Goal: Task Accomplishment & Management: Manage account settings

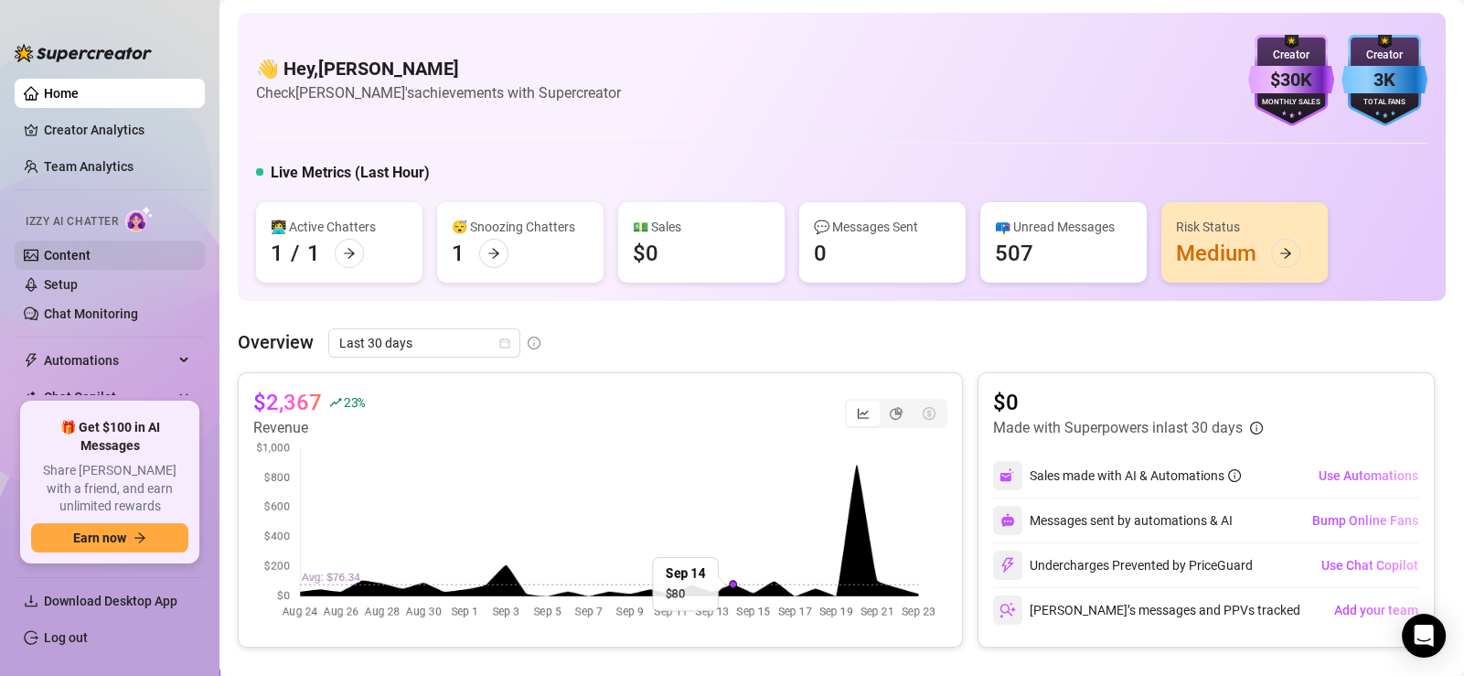
click at [91, 251] on link "Content" at bounding box center [67, 255] width 47 height 15
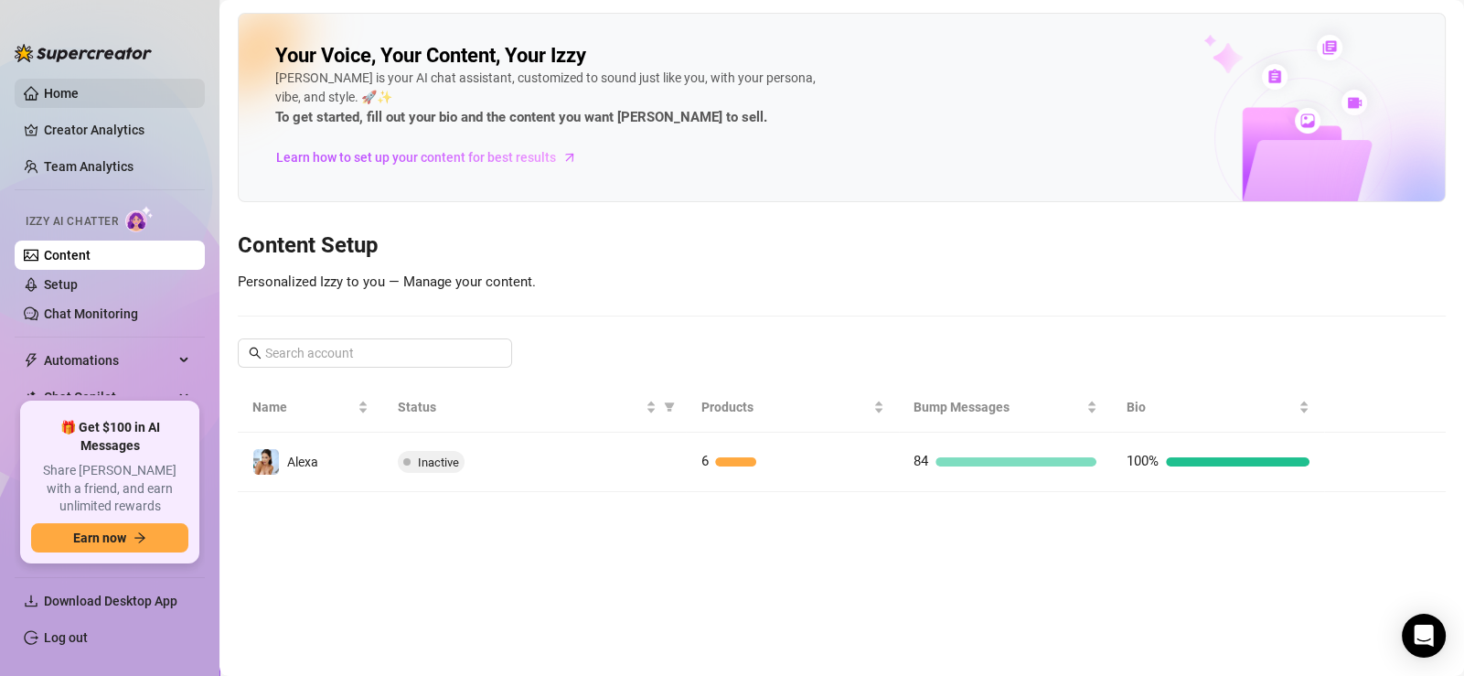
click at [69, 91] on link "Home" at bounding box center [61, 93] width 35 height 15
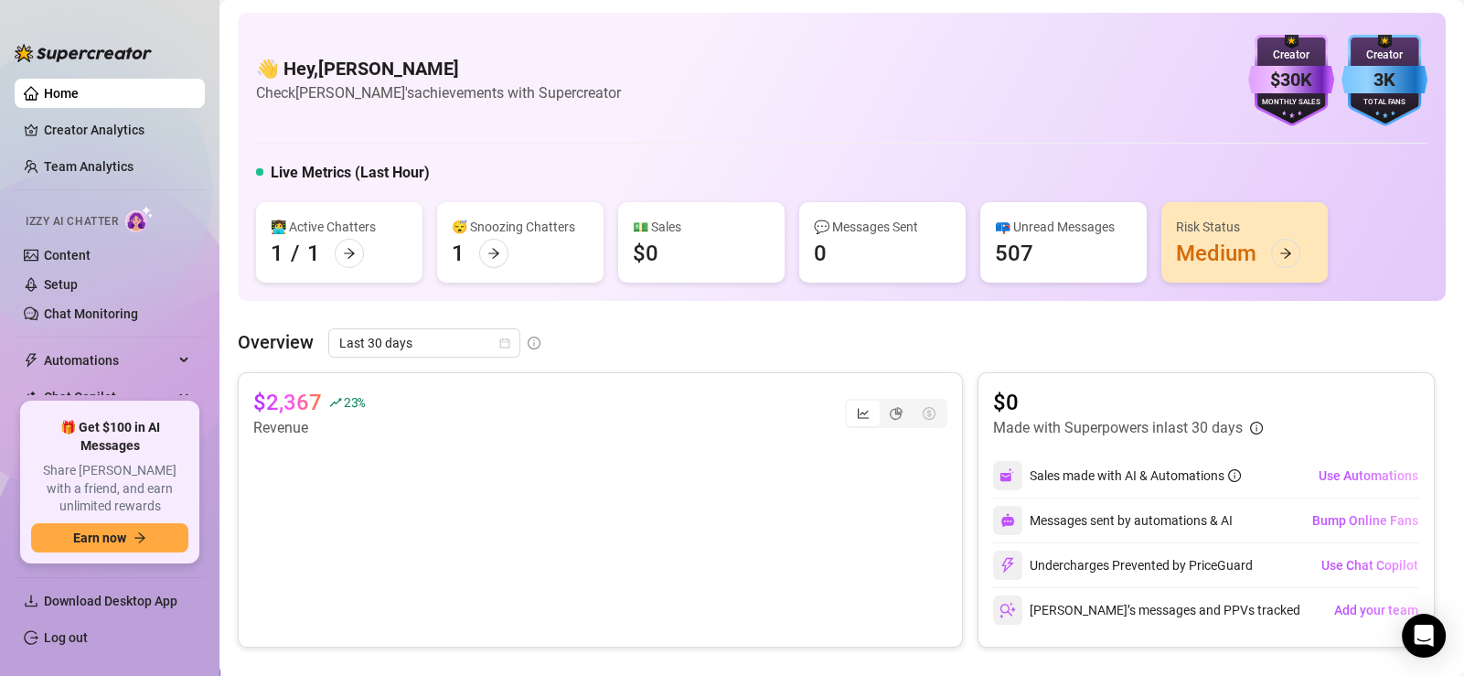
click at [86, 207] on div "Izzy AI Chatter" at bounding box center [108, 219] width 165 height 27
click at [78, 358] on span "Automations" at bounding box center [109, 360] width 130 height 29
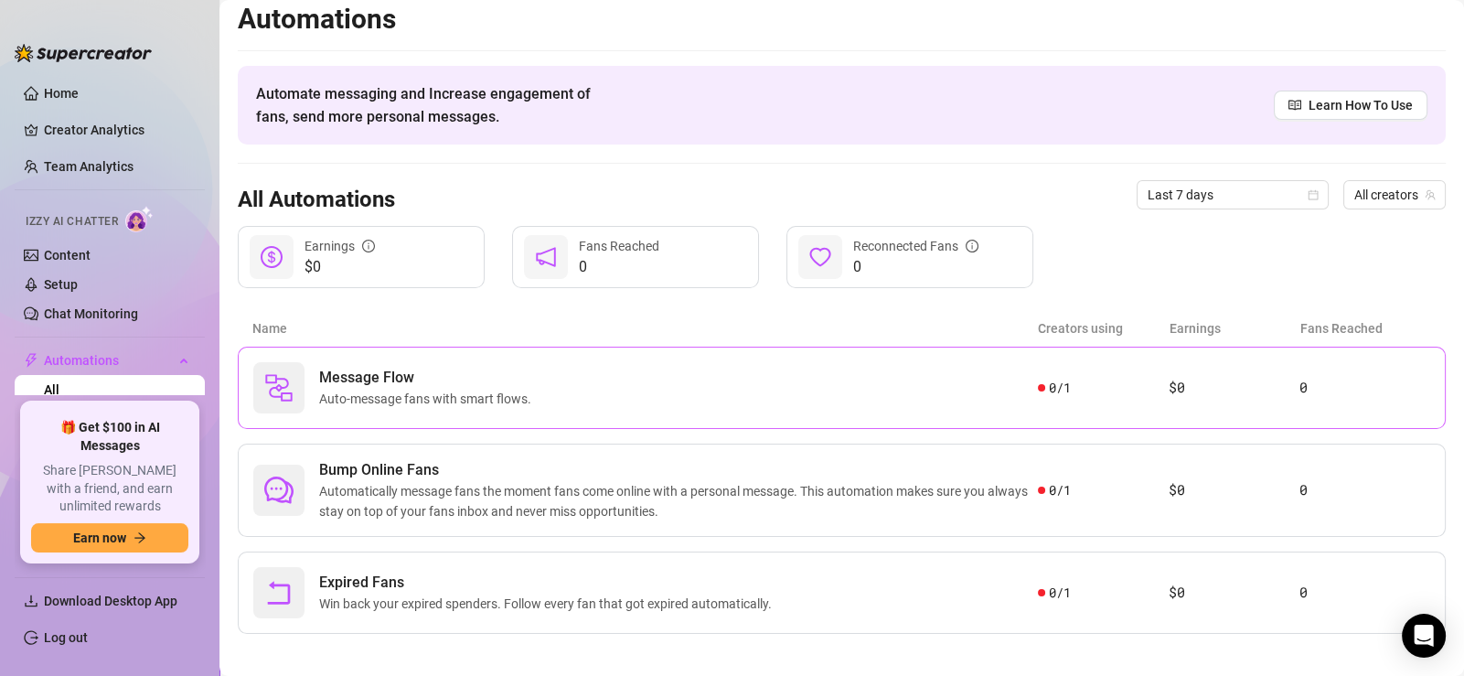
scroll to position [22, 0]
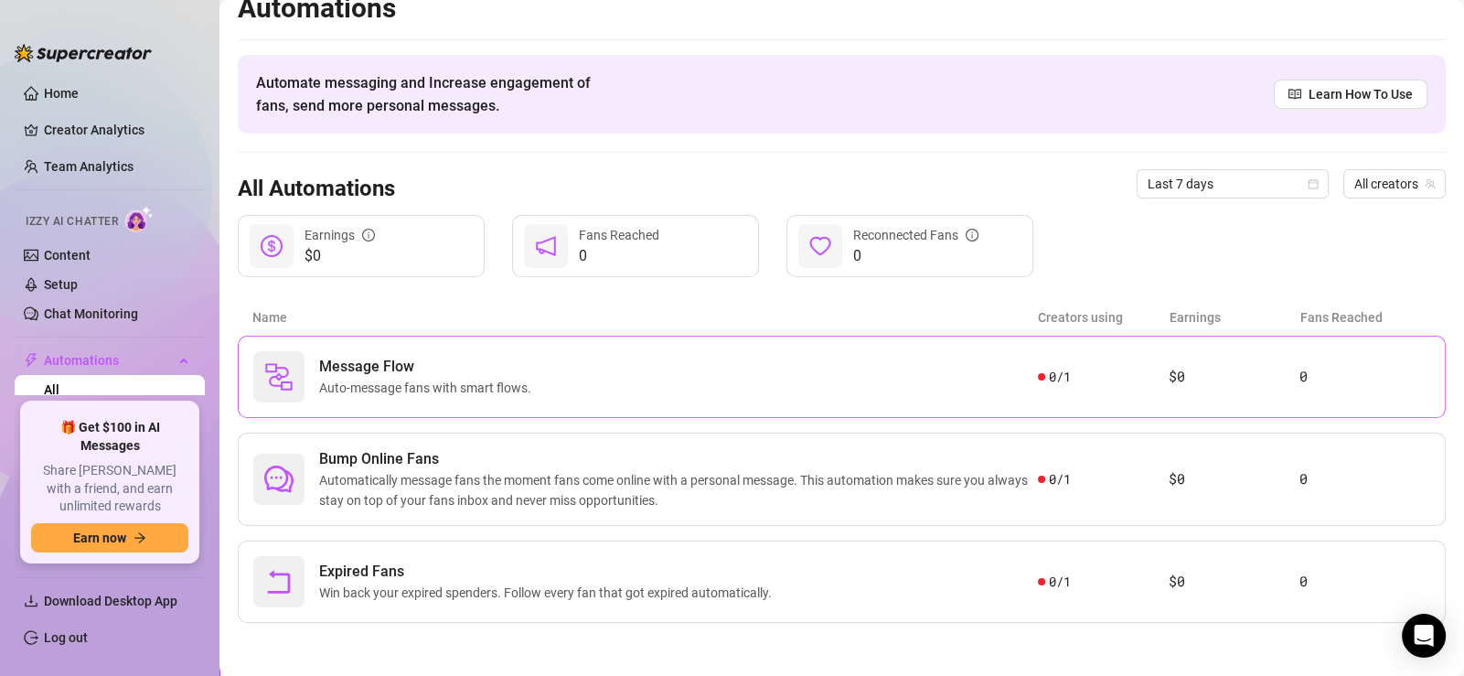
click at [539, 367] on span "Message Flow" at bounding box center [428, 367] width 219 height 22
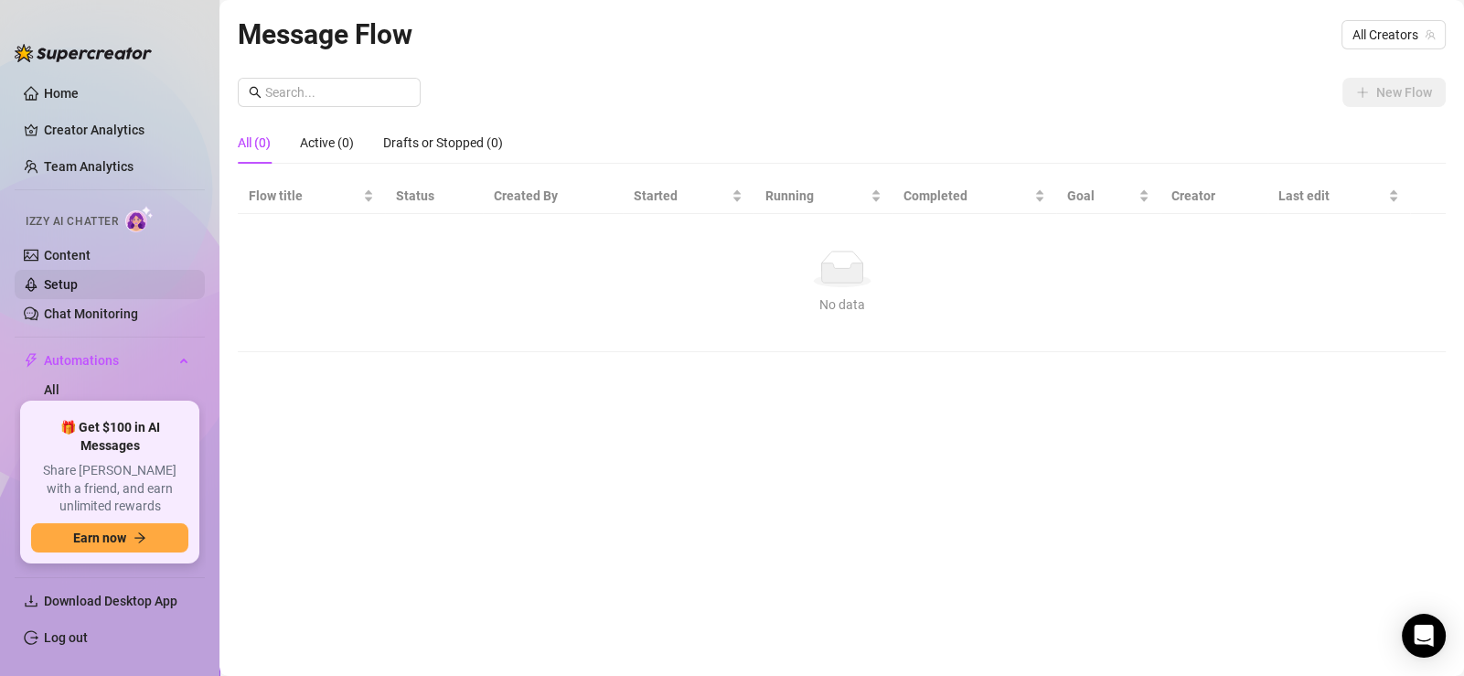
click at [73, 277] on link "Setup" at bounding box center [61, 284] width 34 height 15
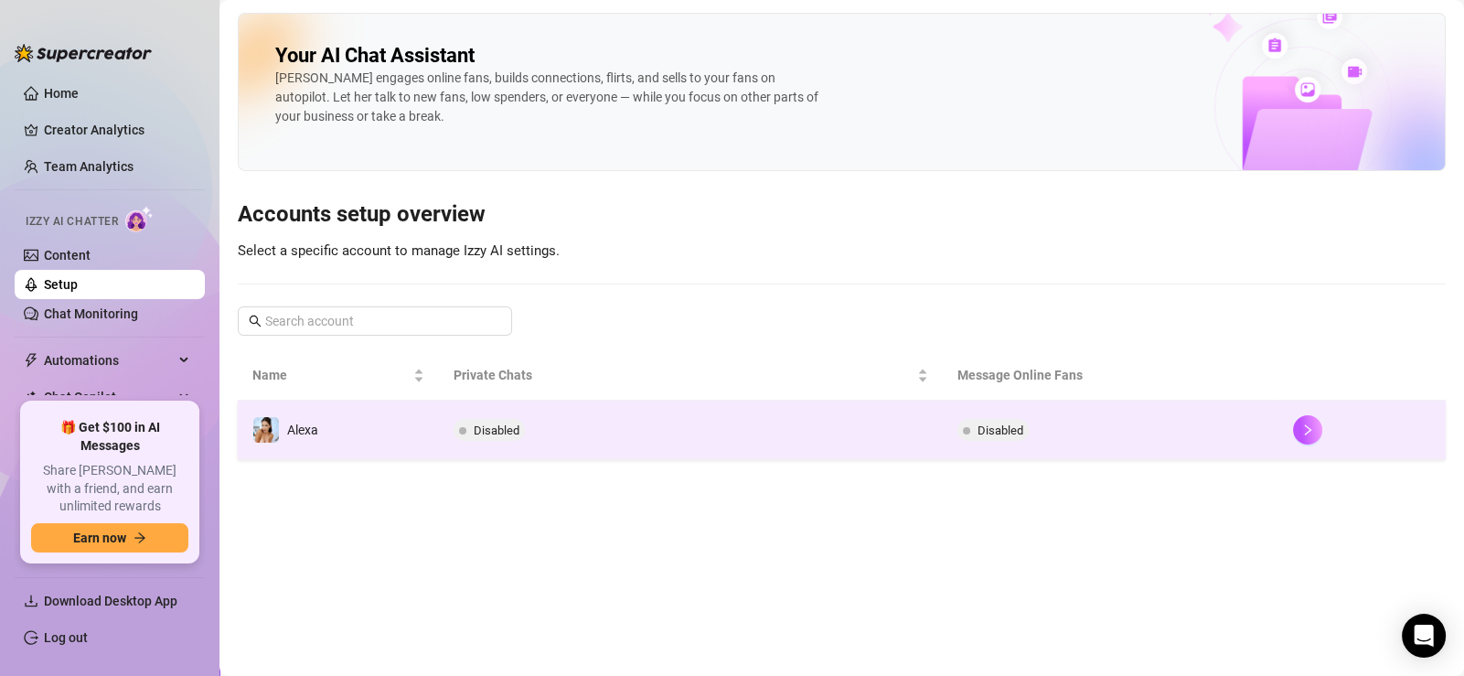
click at [494, 423] on span "Disabled" at bounding box center [497, 430] width 46 height 14
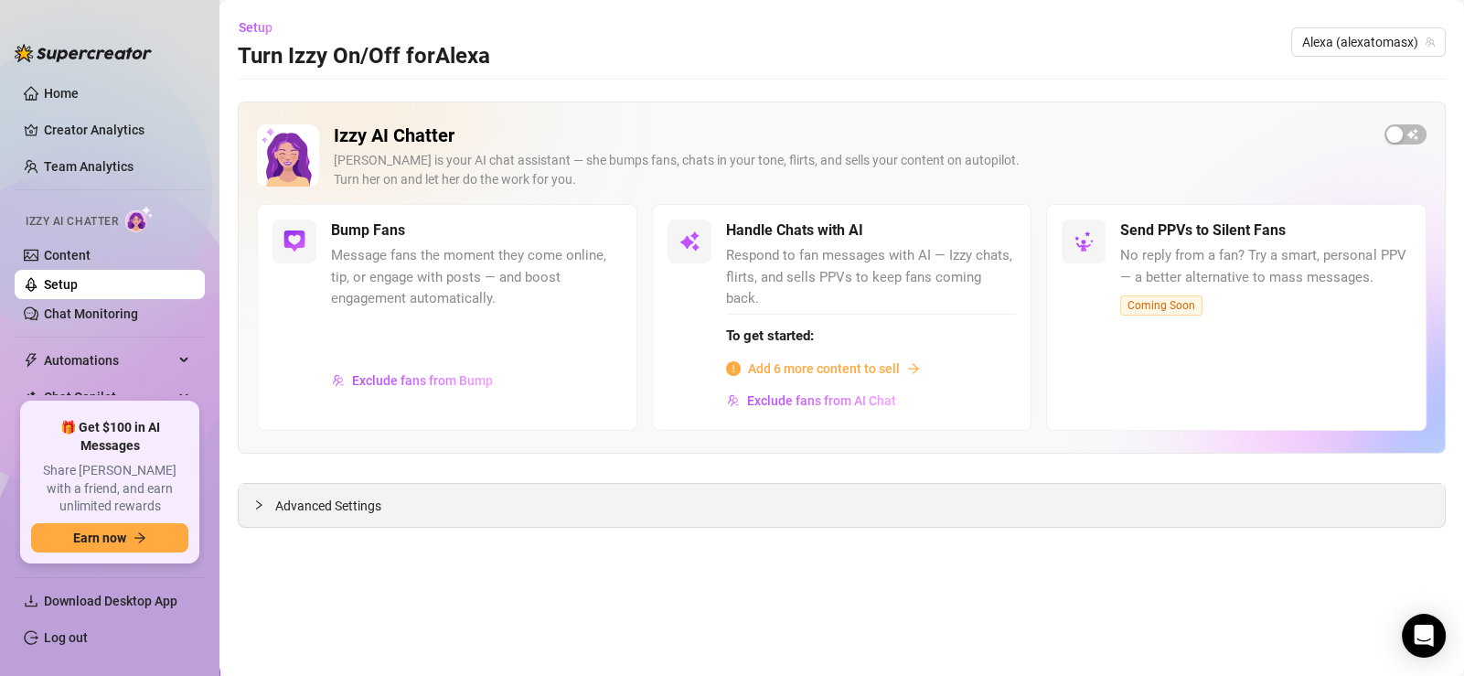
click at [361, 496] on span "Advanced Settings" at bounding box center [328, 506] width 106 height 20
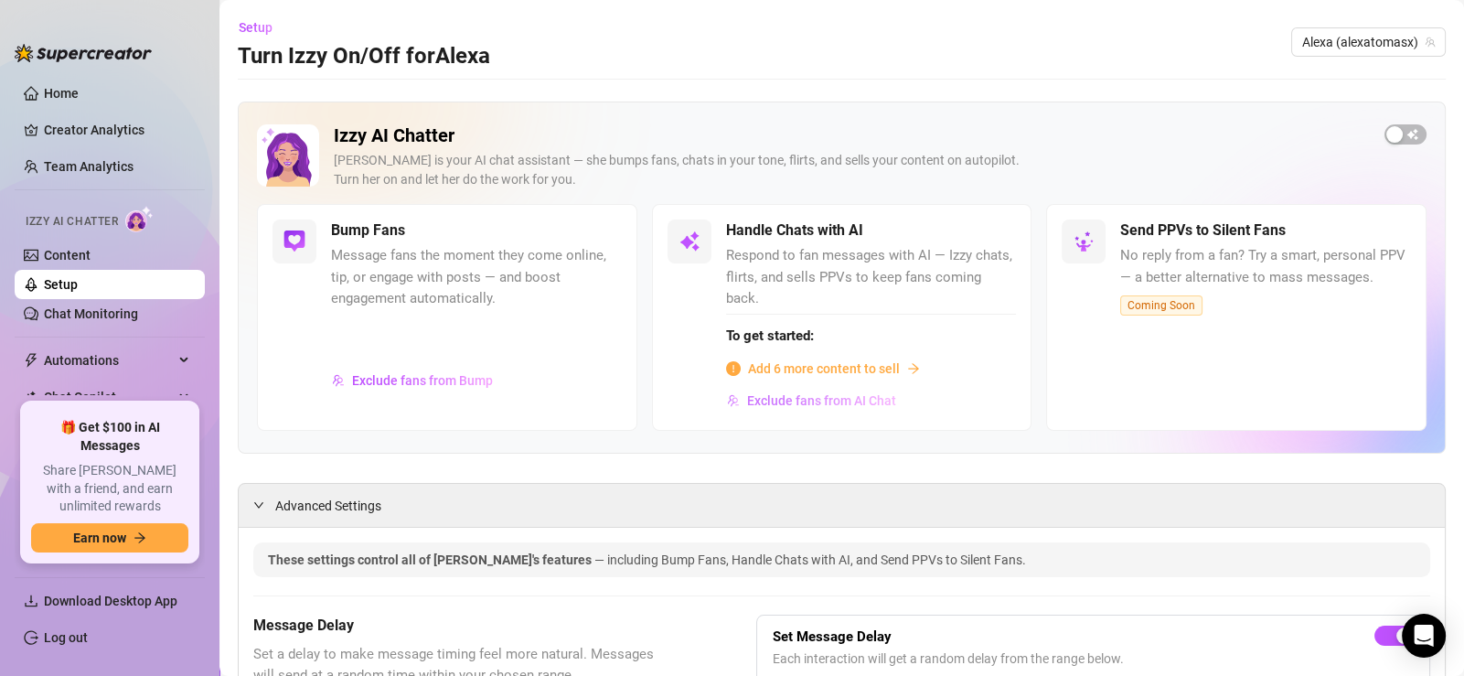
click at [842, 393] on span "Exclude fans from AI Chat" at bounding box center [821, 400] width 149 height 15
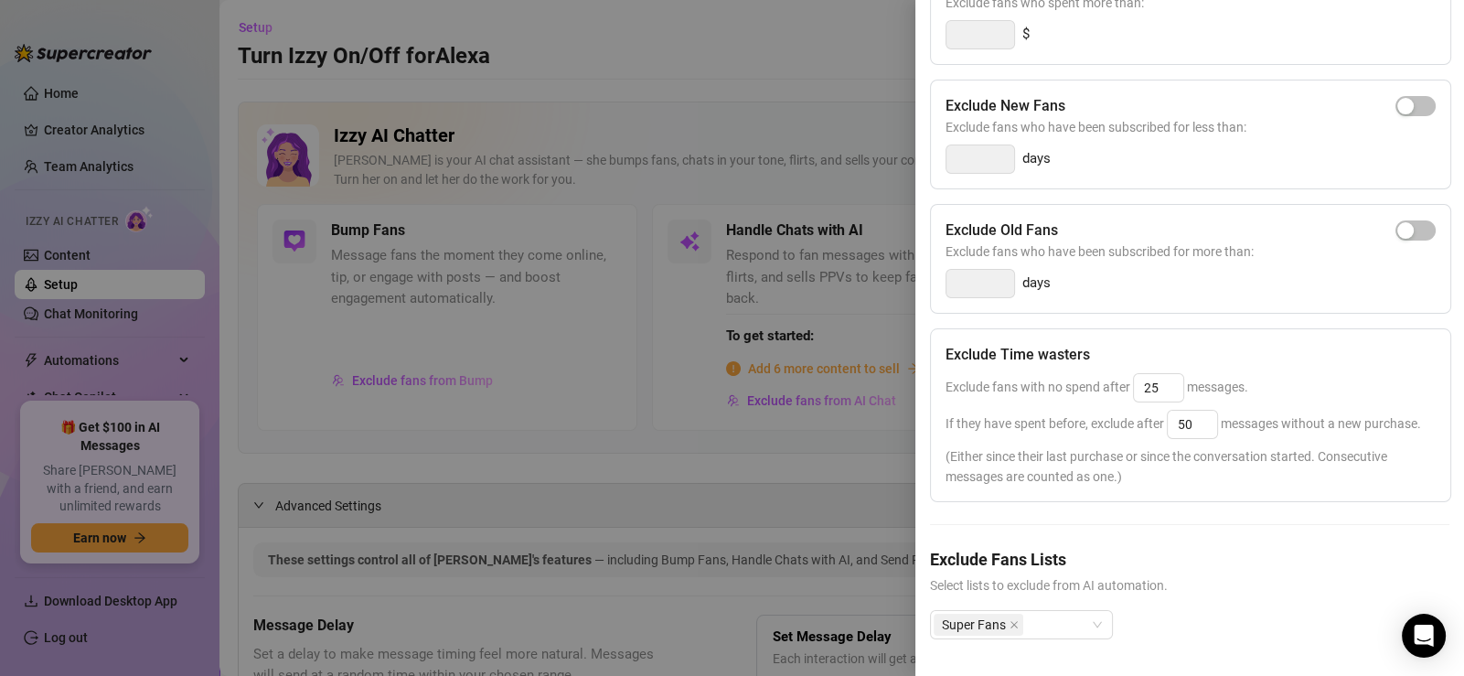
scroll to position [296, 0]
click at [776, 474] on div at bounding box center [732, 338] width 1464 height 676
